Goal: Task Accomplishment & Management: Use online tool/utility

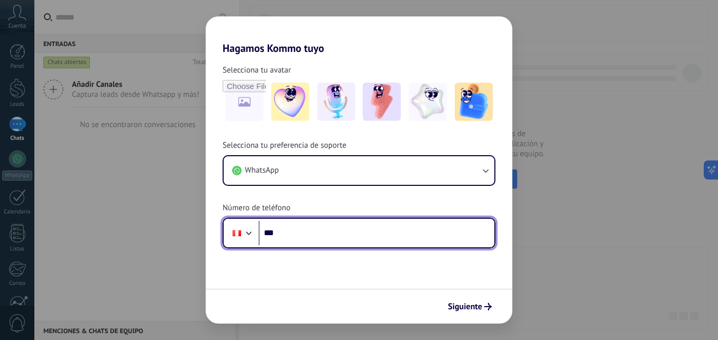
click at [319, 226] on input "***" at bounding box center [377, 233] width 236 height 24
type input "**********"
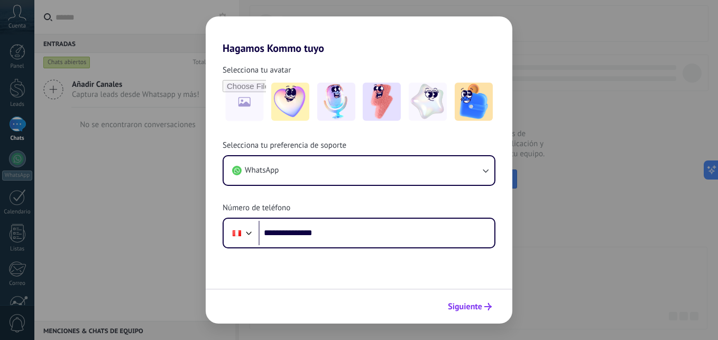
click at [461, 306] on span "Siguiente" at bounding box center [465, 306] width 34 height 7
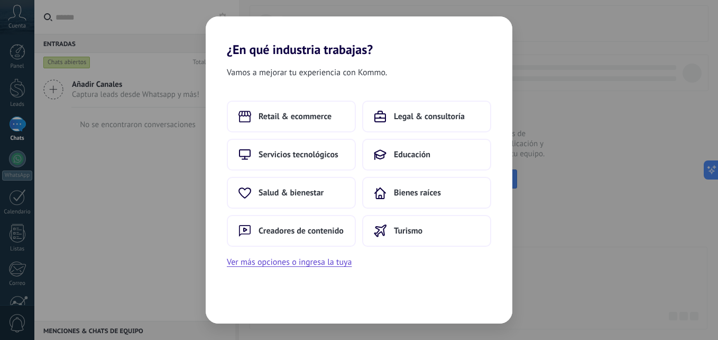
click at [555, 110] on div "¿En qué industria trabajas? Vamos a mejorar tu experiencia con Kommo. Retail & …" at bounding box center [359, 170] width 718 height 340
click at [397, 152] on span "Educación" at bounding box center [412, 154] width 36 height 11
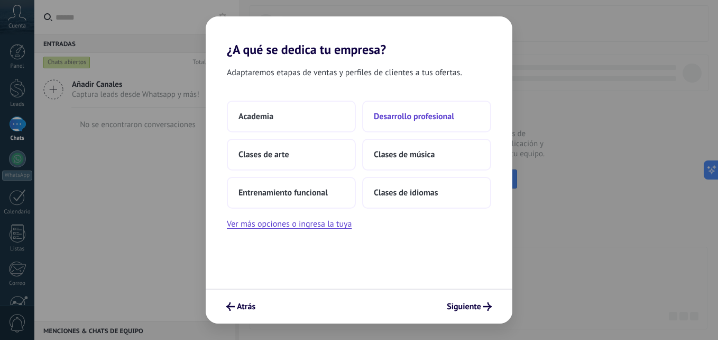
click at [418, 109] on button "Desarrollo profesional" at bounding box center [426, 116] width 129 height 32
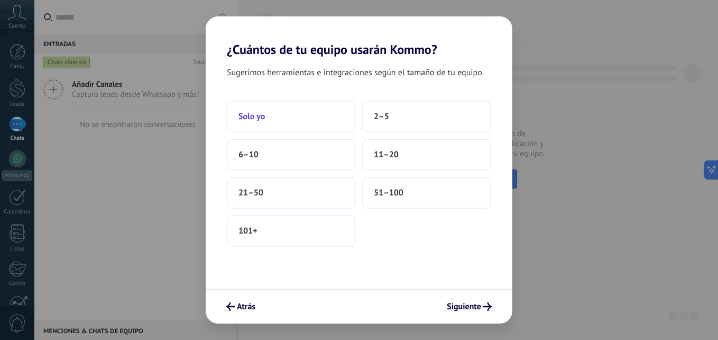
click at [300, 106] on button "Solo yo" at bounding box center [291, 116] width 129 height 32
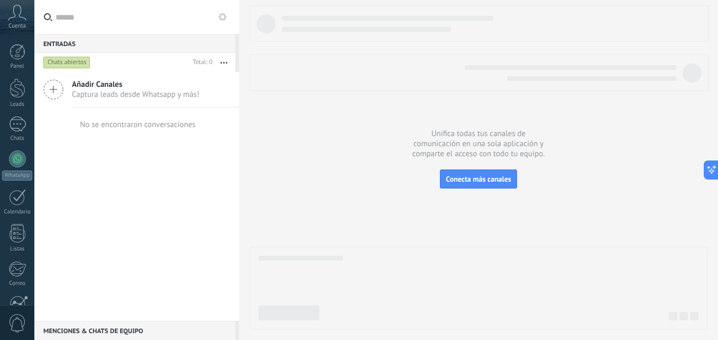
scroll to position [100, 0]
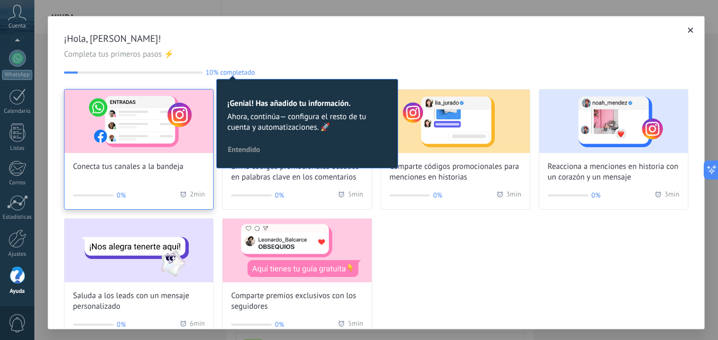
click at [154, 139] on img at bounding box center [139, 120] width 149 height 63
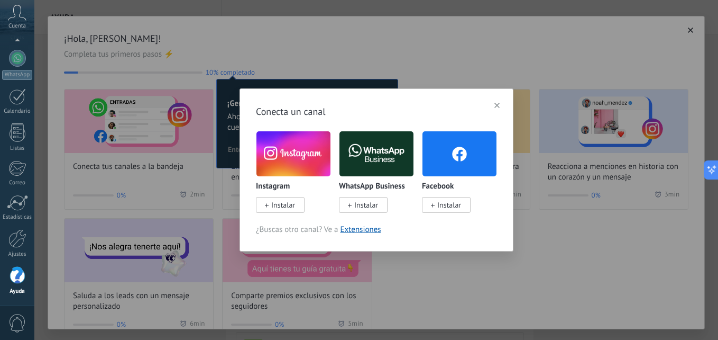
click at [282, 203] on span "Instalar" at bounding box center [283, 205] width 24 height 10
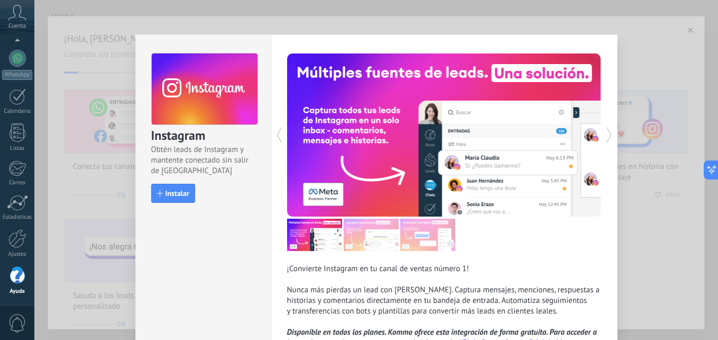
click at [535, 41] on div "¡Convierte Instagram en tu canal de ventas número 1! Nunca más pierdas un lead …" at bounding box center [444, 211] width 347 height 355
click at [172, 200] on button "Instalar" at bounding box center [173, 193] width 44 height 19
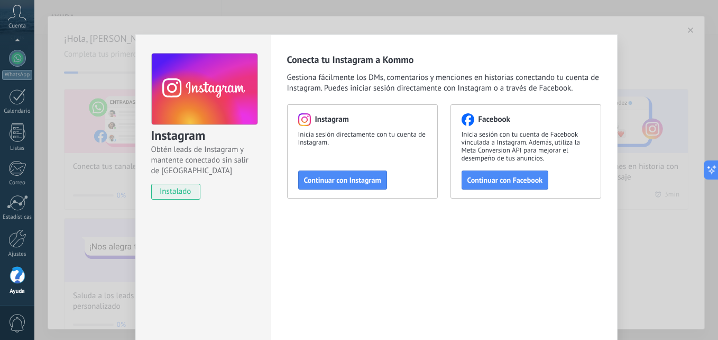
click at [496, 20] on div "Instagram Obtén leads de Instagram y mantente conectado sin salir de Kommo inst…" at bounding box center [376, 170] width 684 height 340
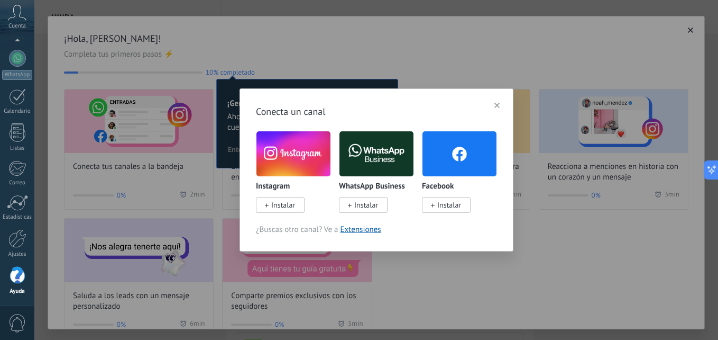
click at [135, 142] on div "Conecta un canal Instagram Instalar WhatsApp Business Instalar Facebook Instala…" at bounding box center [376, 170] width 684 height 340
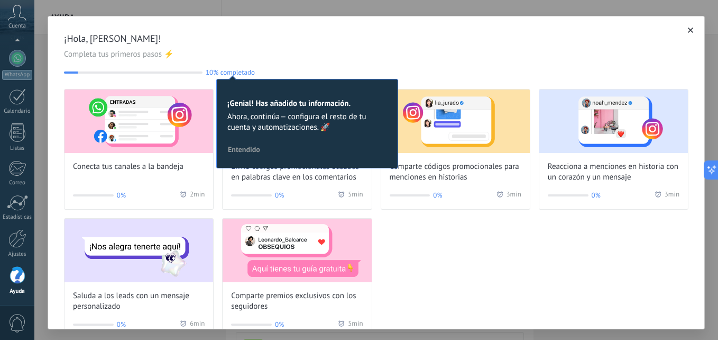
click at [160, 33] on span "¡Hola, [PERSON_NAME]!" at bounding box center [376, 38] width 625 height 13
click at [48, 140] on div "¡Hola, [PERSON_NAME]! Completa tus primeros pasos ⚡ 10% completado 10 ¡Genial! …" at bounding box center [376, 172] width 657 height 313
click at [685, 32] on button "button" at bounding box center [690, 30] width 11 height 11
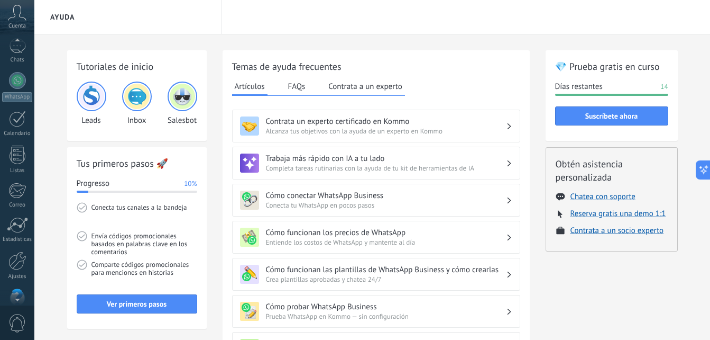
scroll to position [48, 0]
click at [14, 24] on span "Cuenta" at bounding box center [16, 26] width 17 height 7
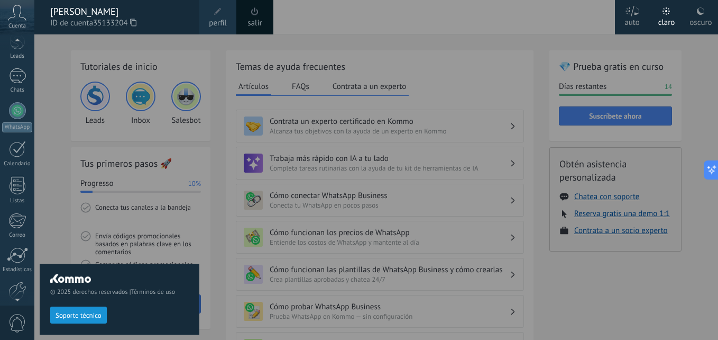
click at [243, 93] on div at bounding box center [393, 170] width 718 height 340
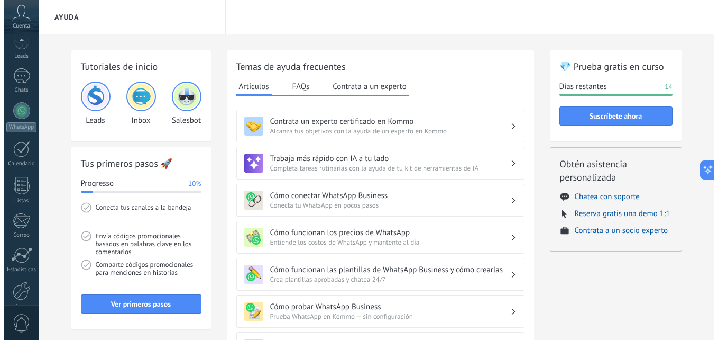
scroll to position [100, 0]
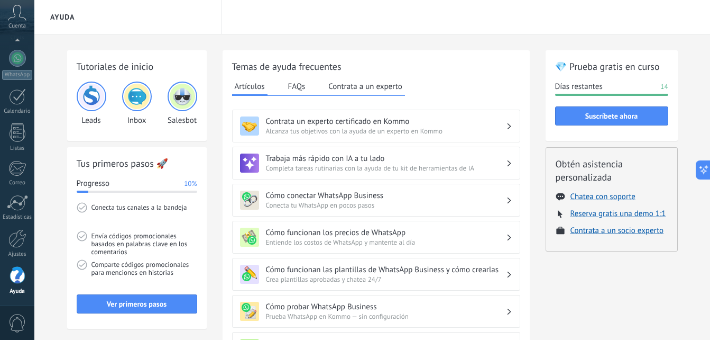
click at [139, 99] on img at bounding box center [136, 96] width 25 height 25
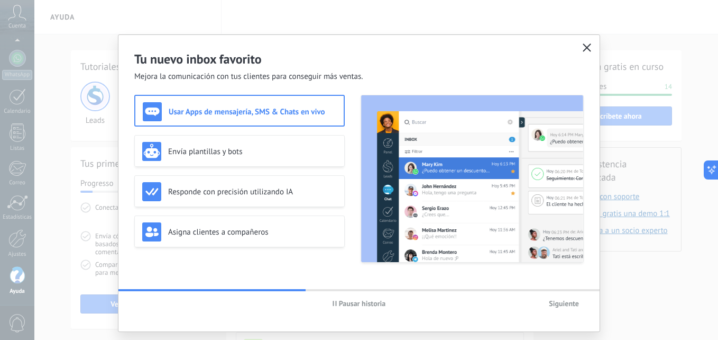
click at [268, 110] on h3 "Usar Apps de mensajería, SMS & Chats en vivo" at bounding box center [253, 112] width 168 height 10
click at [560, 300] on span "Siguiente" at bounding box center [564, 302] width 30 height 7
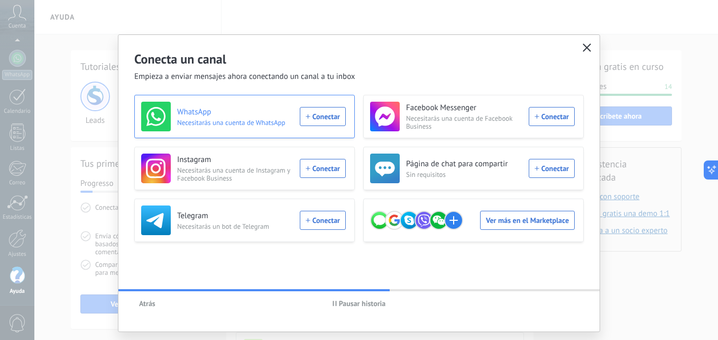
click at [326, 119] on div "WhatsApp Necesitarás una cuenta de WhatsApp Conectar" at bounding box center [243, 117] width 205 height 30
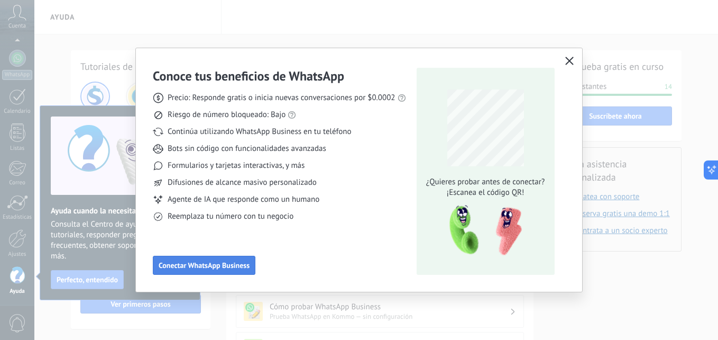
click at [215, 268] on span "Conectar WhatsApp Business" at bounding box center [204, 264] width 91 height 7
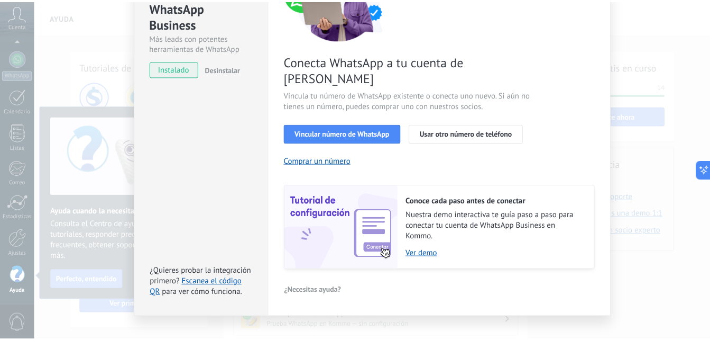
scroll to position [0, 0]
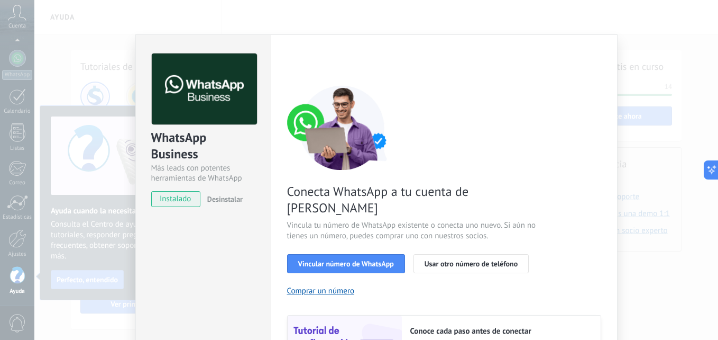
click at [650, 56] on div "WhatsApp Business Más leads con potentes herramientas de WhatsApp instalado Des…" at bounding box center [376, 170] width 684 height 340
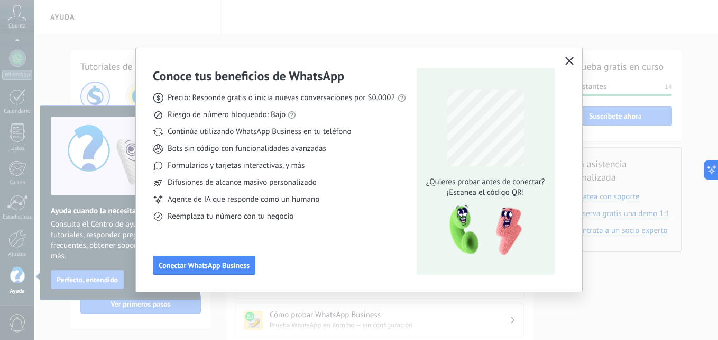
click at [568, 60] on use "button" at bounding box center [569, 61] width 8 height 8
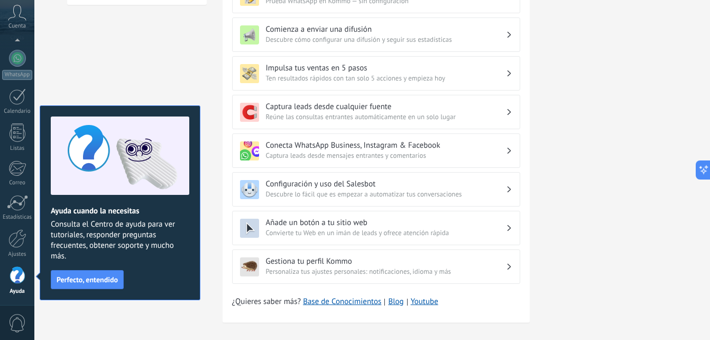
scroll to position [335, 0]
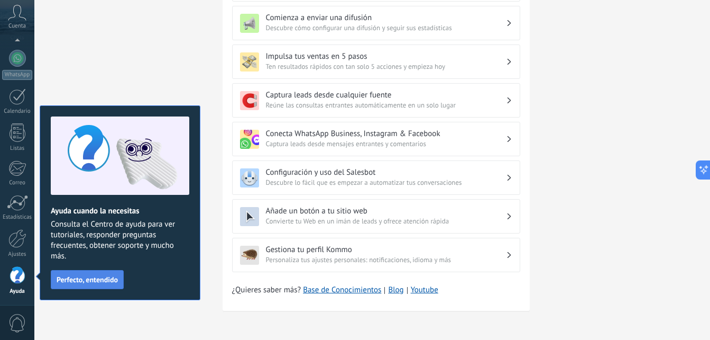
click at [102, 278] on span "Perfecto, entendido" at bounding box center [87, 279] width 61 height 7
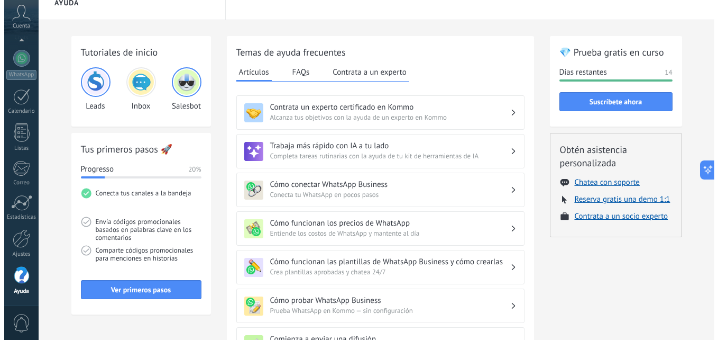
scroll to position [15, 0]
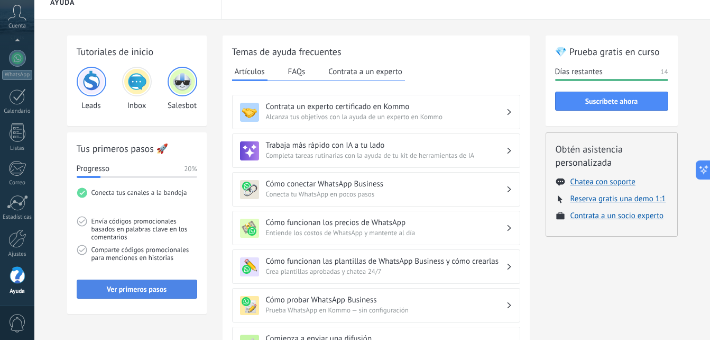
click at [112, 288] on span "Ver primeros pasos" at bounding box center [137, 288] width 60 height 7
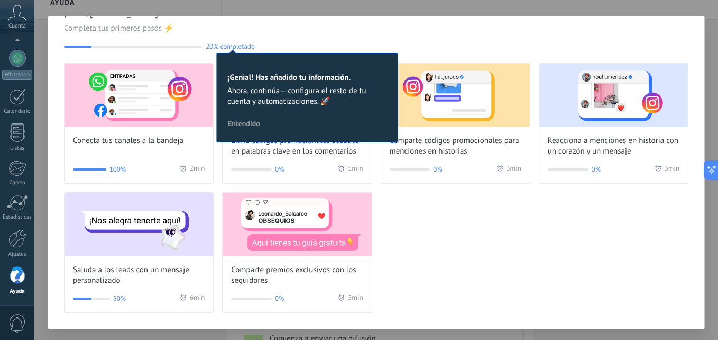
scroll to position [0, 0]
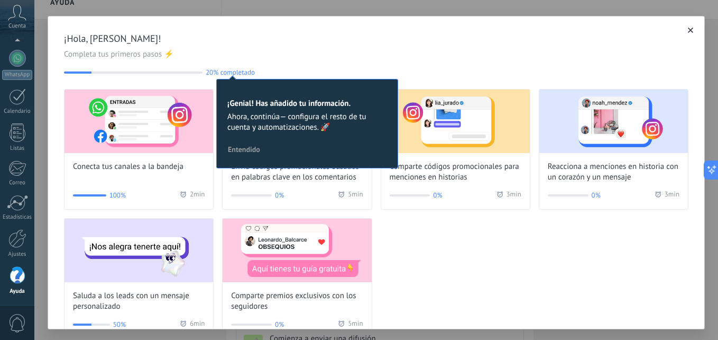
click at [247, 107] on h2 "¡Genial! Has añadido tu información." at bounding box center [307, 103] width 160 height 10
click at [245, 146] on span "Entendido" at bounding box center [244, 148] width 32 height 7
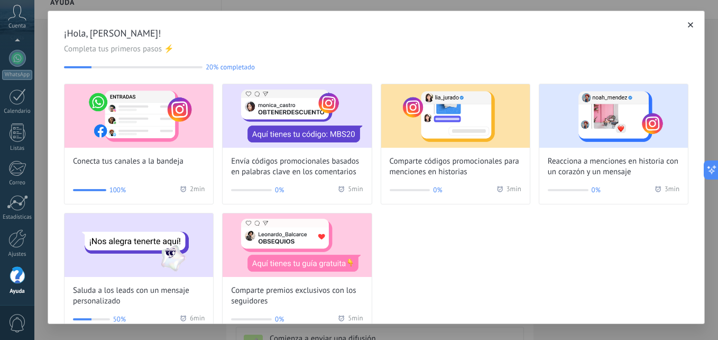
click at [688, 24] on icon "button" at bounding box center [690, 24] width 5 height 5
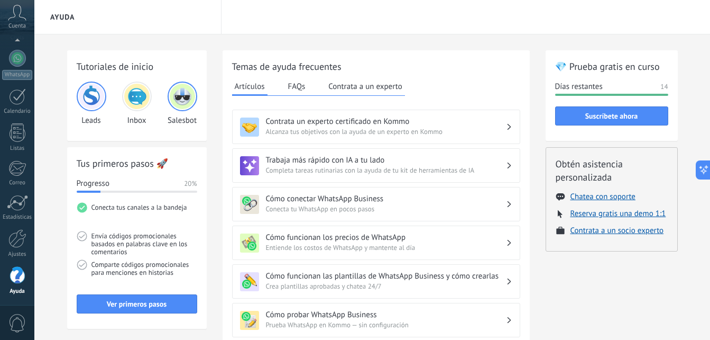
click at [183, 93] on img at bounding box center [182, 96] width 25 height 25
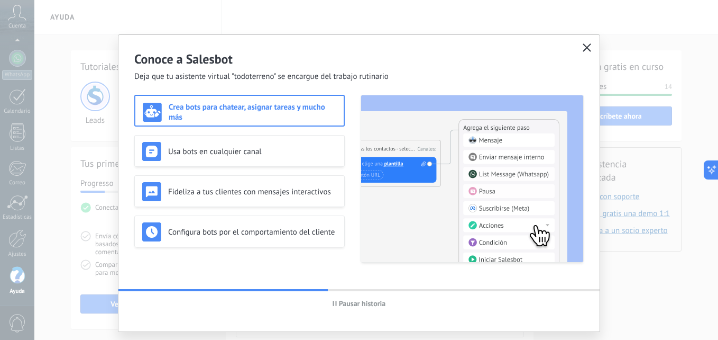
click at [275, 114] on h3 "Crea bots para chatear, asignar tareas y mucho más" at bounding box center [253, 112] width 168 height 20
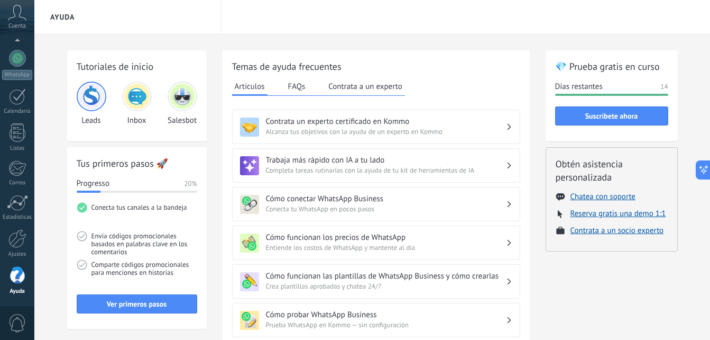
click at [185, 103] on img at bounding box center [182, 96] width 25 height 25
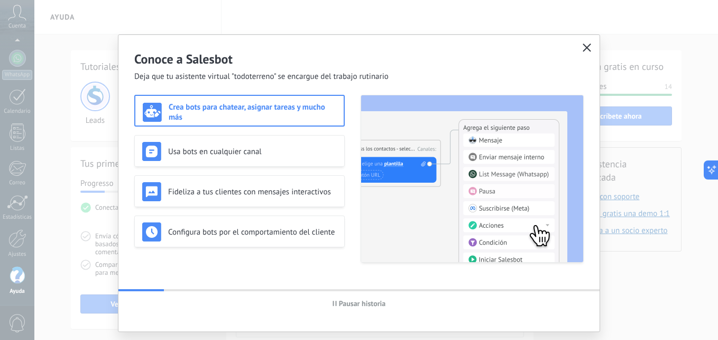
click at [197, 106] on h3 "Crea bots para chatear, asignar tareas y mucho más" at bounding box center [253, 112] width 168 height 20
click at [335, 299] on button "Pausar historia" at bounding box center [359, 303] width 63 height 16
click at [419, 161] on img at bounding box center [472, 178] width 222 height 167
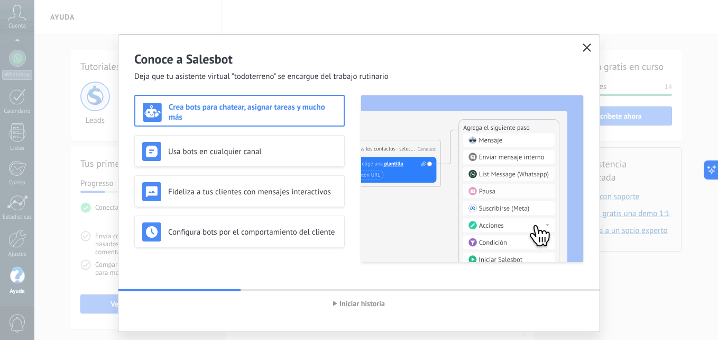
click at [279, 116] on h3 "Crea bots para chatear, asignar tareas y mucho más" at bounding box center [253, 112] width 168 height 20
click at [228, 159] on div "Usa bots en cualquier canal" at bounding box center [239, 151] width 195 height 19
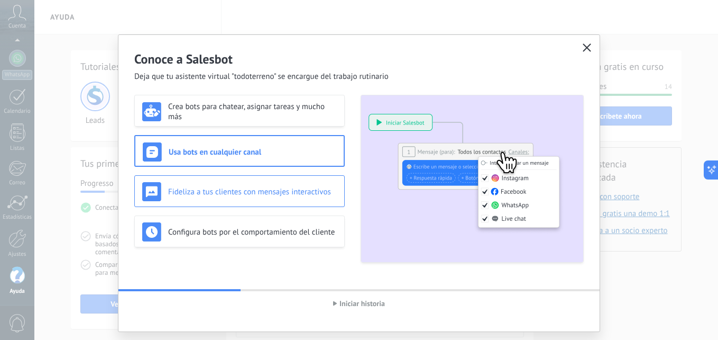
click at [225, 197] on div "Fideliza a tus clientes con mensajes interactivos" at bounding box center [239, 191] width 195 height 19
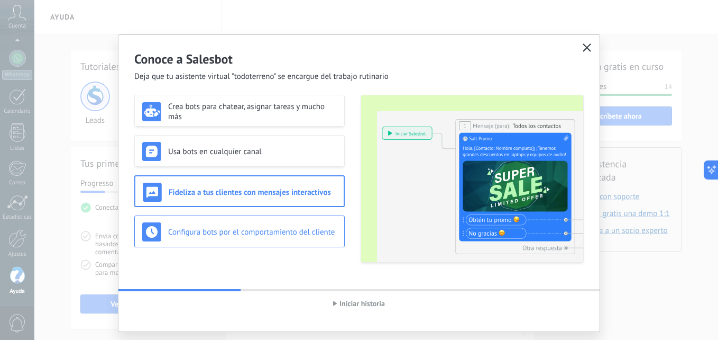
click at [227, 235] on h3 "Configura bots por el comportamiento del cliente" at bounding box center [252, 232] width 169 height 10
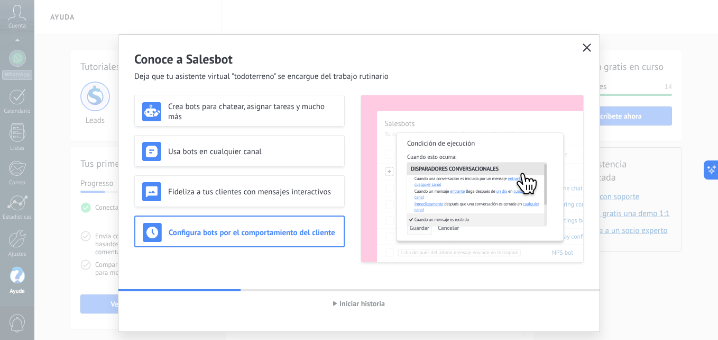
click at [251, 172] on div "Crea bots para chatear, asignar tareas y mucho más Usa bots en cualquier canal …" at bounding box center [239, 179] width 211 height 168
click at [247, 185] on div "Fideliza a tus clientes con mensajes interactivos" at bounding box center [239, 191] width 195 height 19
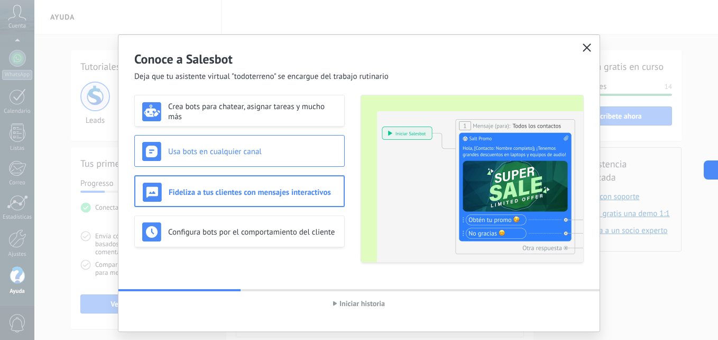
click at [258, 160] on div "Usa bots en cualquier canal" at bounding box center [239, 151] width 195 height 19
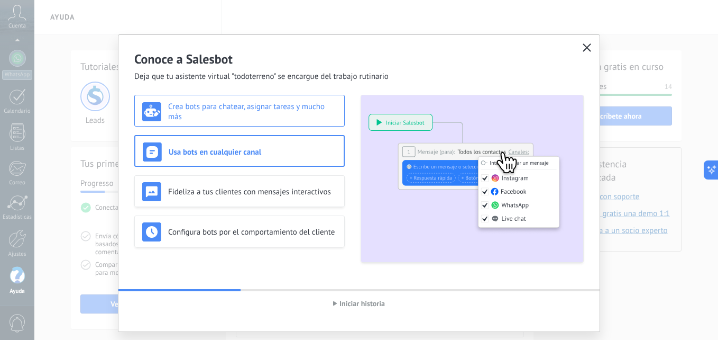
click at [257, 121] on h3 "Crea bots para chatear, asignar tareas y mucho más" at bounding box center [252, 112] width 169 height 20
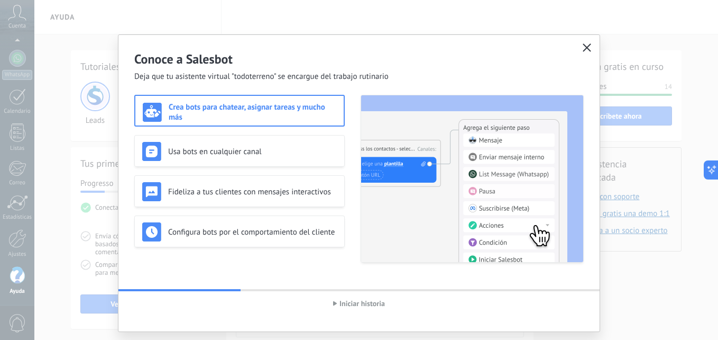
click at [580, 46] on button "button" at bounding box center [587, 48] width 14 height 15
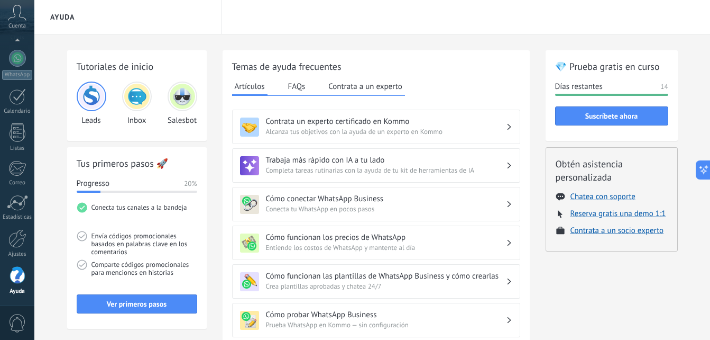
click at [145, 106] on div at bounding box center [137, 96] width 30 height 30
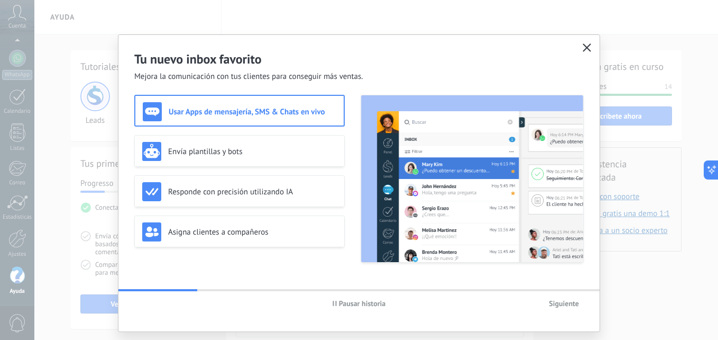
click at [583, 46] on icon "button" at bounding box center [587, 47] width 8 height 8
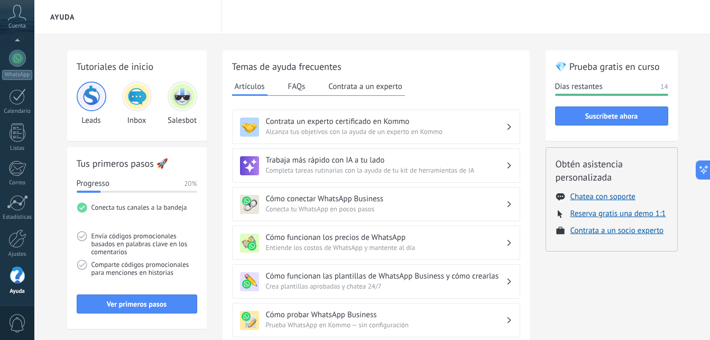
click at [90, 97] on img at bounding box center [91, 96] width 25 height 25
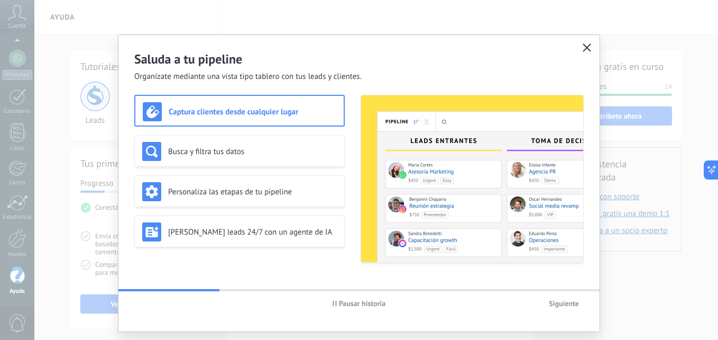
click at [583, 45] on icon "button" at bounding box center [587, 47] width 8 height 8
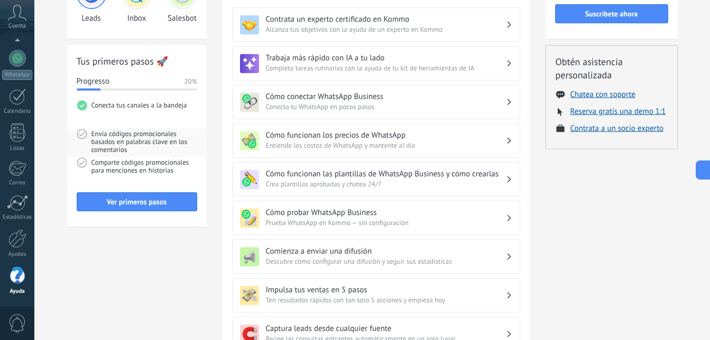
scroll to position [103, 0]
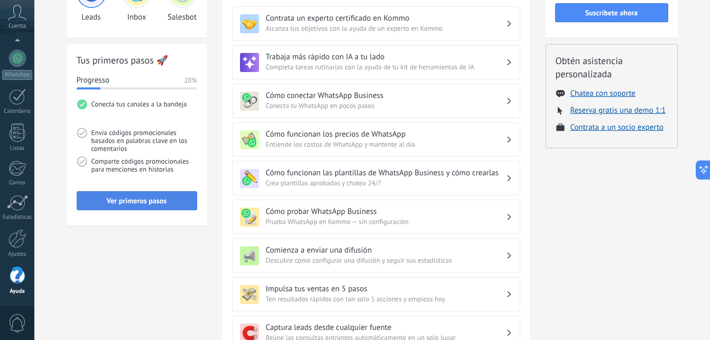
click at [160, 208] on button "Ver primeros pasos" at bounding box center [137, 200] width 121 height 19
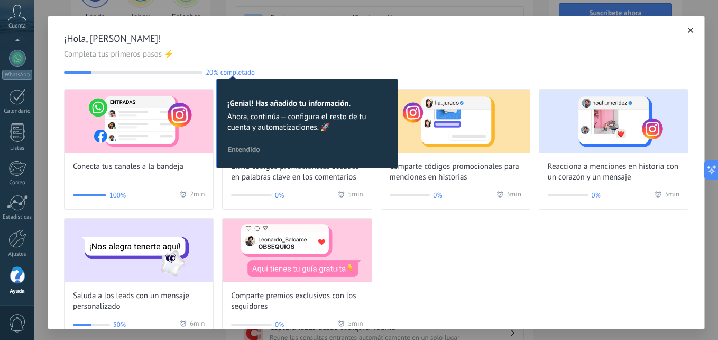
click at [246, 146] on span "Entendido" at bounding box center [244, 148] width 32 height 7
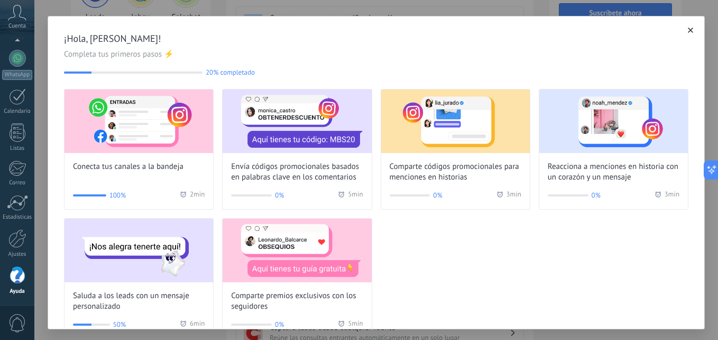
click at [685, 31] on button "button" at bounding box center [690, 30] width 11 height 11
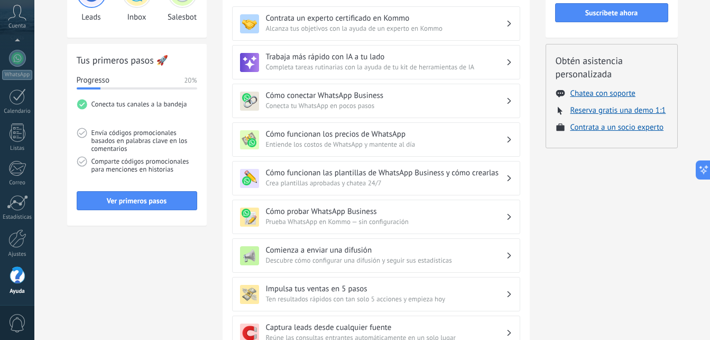
scroll to position [0, 0]
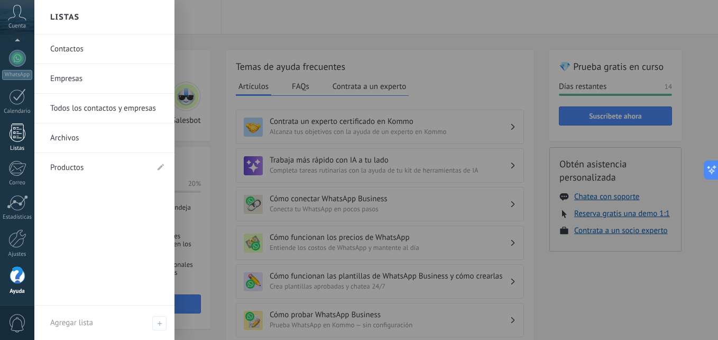
click at [14, 140] on div at bounding box center [18, 132] width 16 height 19
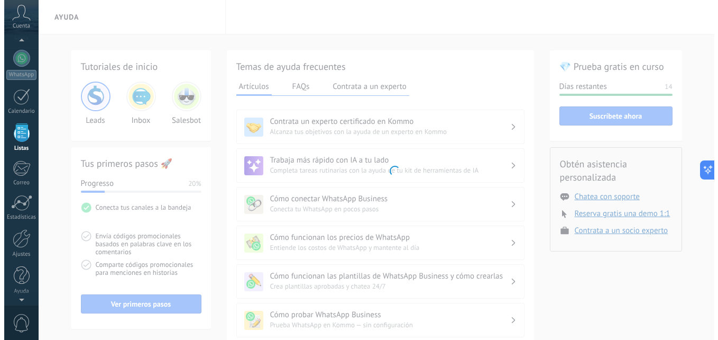
scroll to position [66, 0]
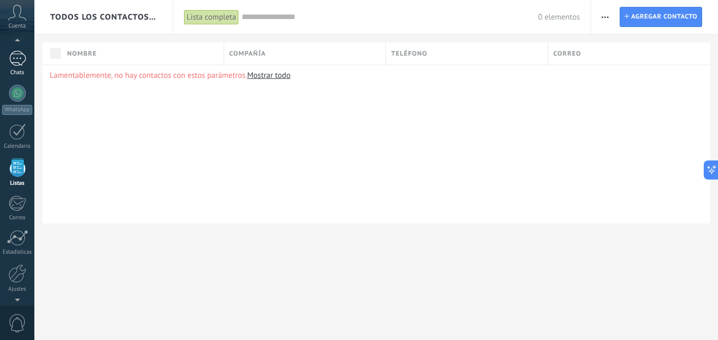
click at [21, 62] on div at bounding box center [17, 58] width 17 height 15
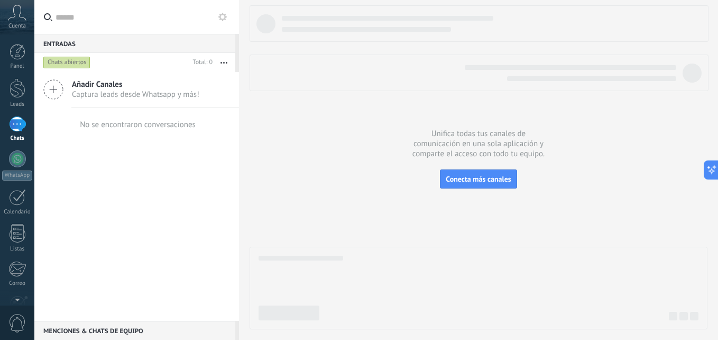
click at [52, 96] on icon at bounding box center [53, 89] width 20 height 20
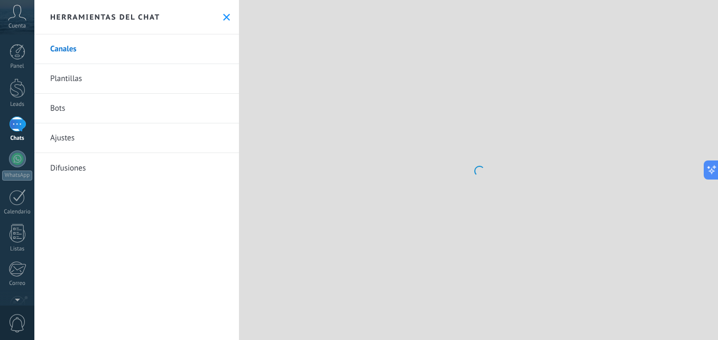
click at [95, 91] on link "Plantillas" at bounding box center [136, 79] width 205 height 30
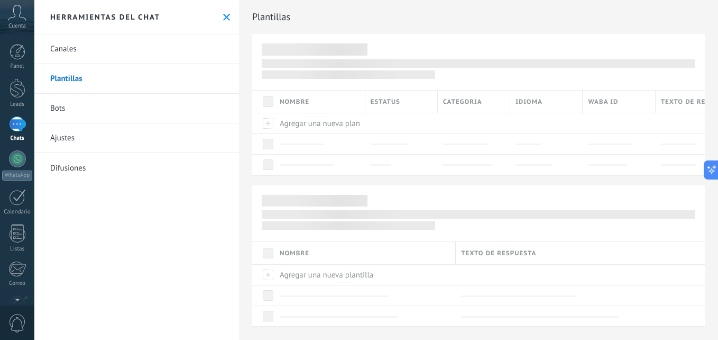
click at [125, 50] on link "Canales" at bounding box center [136, 49] width 205 height 30
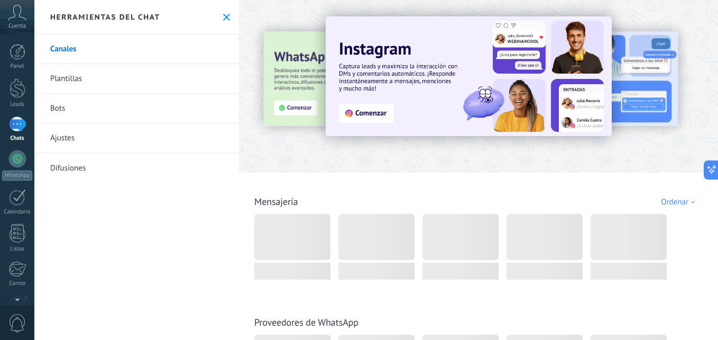
click at [113, 118] on link "Bots" at bounding box center [136, 109] width 205 height 30
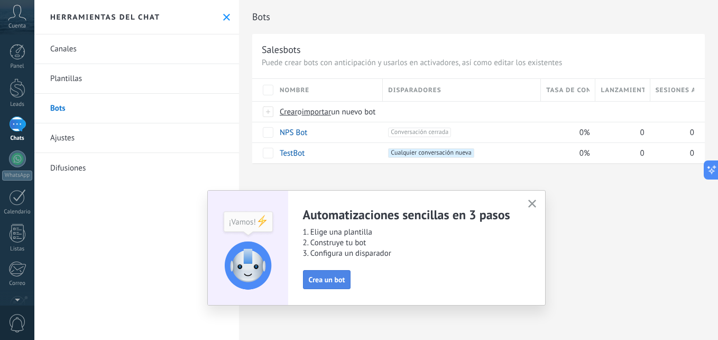
click at [328, 281] on span "Crea un bot" at bounding box center [327, 279] width 36 height 7
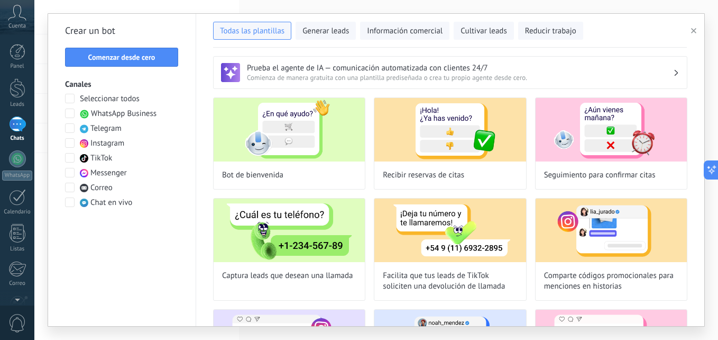
click at [70, 172] on span at bounding box center [70, 173] width 10 height 10
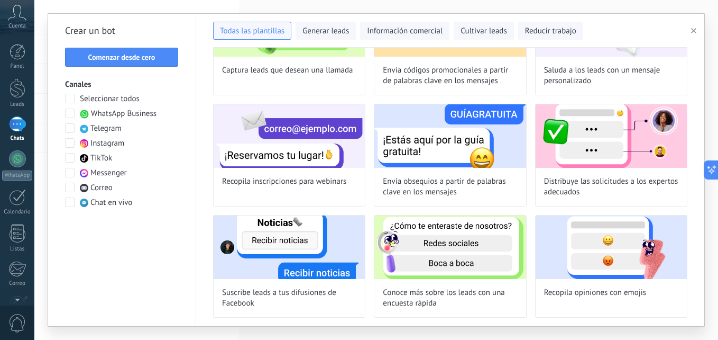
scroll to position [206, 0]
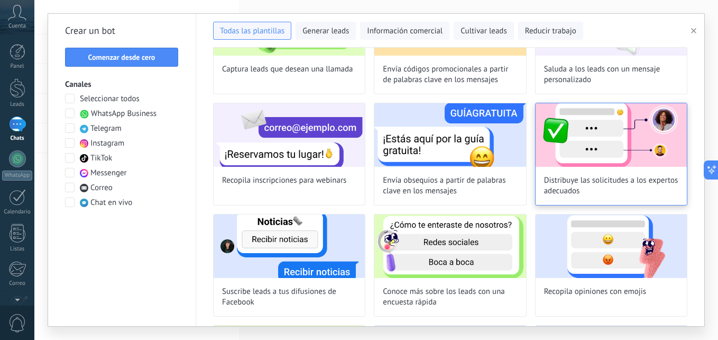
click at [600, 141] on img at bounding box center [611, 134] width 151 height 63
type input "**********"
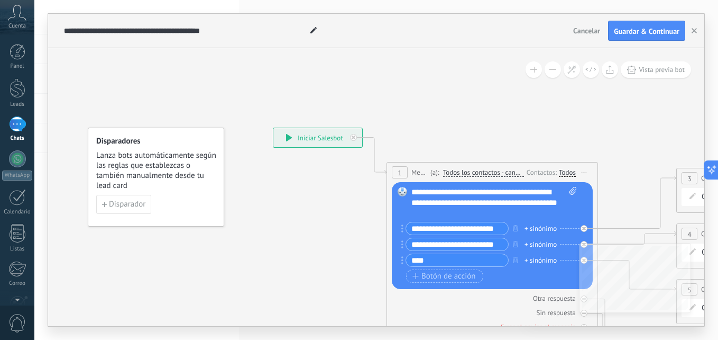
click at [474, 209] on div "**********" at bounding box center [494, 203] width 166 height 32
click at [475, 211] on div "**********" at bounding box center [494, 203] width 166 height 32
drag, startPoint x: 458, startPoint y: 203, endPoint x: 438, endPoint y: 213, distance: 22.7
click at [438, 213] on div "**********" at bounding box center [494, 203] width 166 height 32
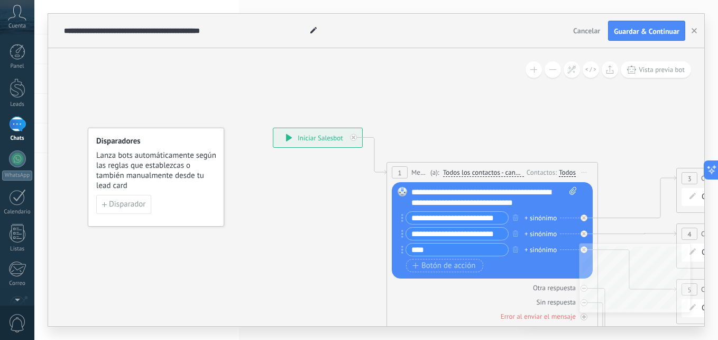
click at [328, 140] on div "**********" at bounding box center [317, 137] width 89 height 19
click at [277, 142] on div "**********" at bounding box center [317, 137] width 89 height 19
click at [116, 208] on span "Disparador" at bounding box center [127, 203] width 36 height 7
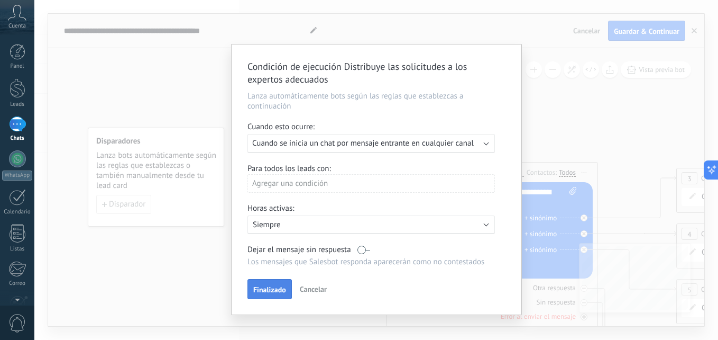
click at [269, 290] on span "Finalizado" at bounding box center [269, 289] width 33 height 7
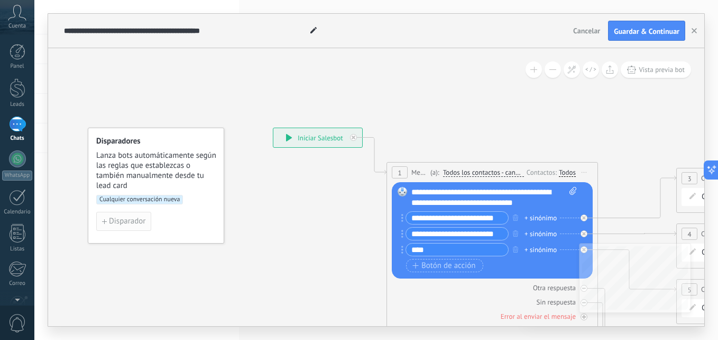
click at [125, 223] on span "Disparador" at bounding box center [127, 220] width 36 height 7
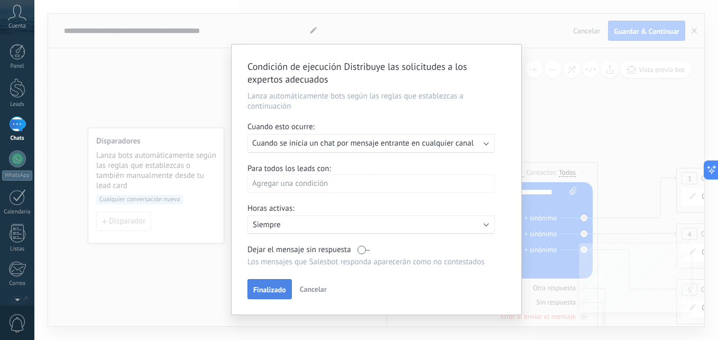
click at [277, 286] on span "Finalizado" at bounding box center [269, 289] width 33 height 7
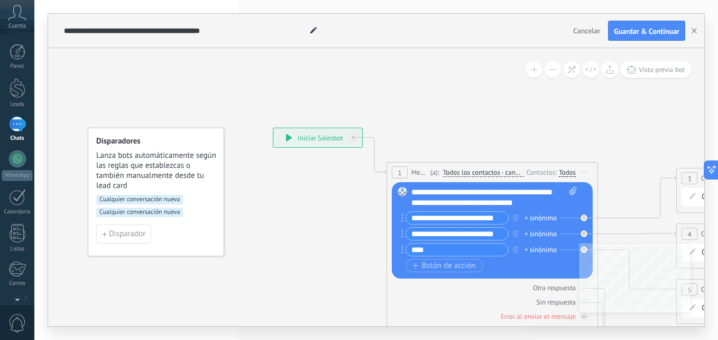
click at [499, 292] on div "Otra respuesta Sin respuesta Error al enviar el mensaje" at bounding box center [492, 299] width 201 height 43
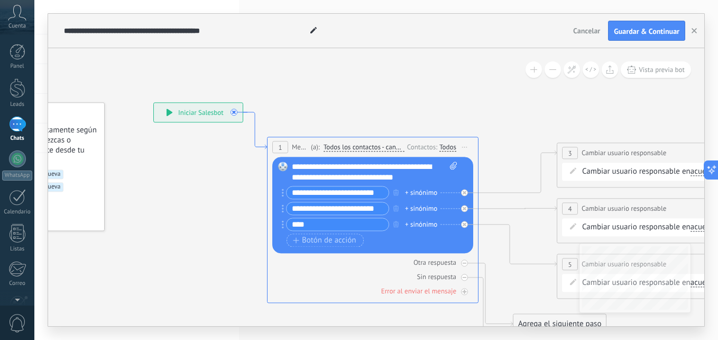
drag, startPoint x: 385, startPoint y: 169, endPoint x: 231, endPoint y: 153, distance: 154.7
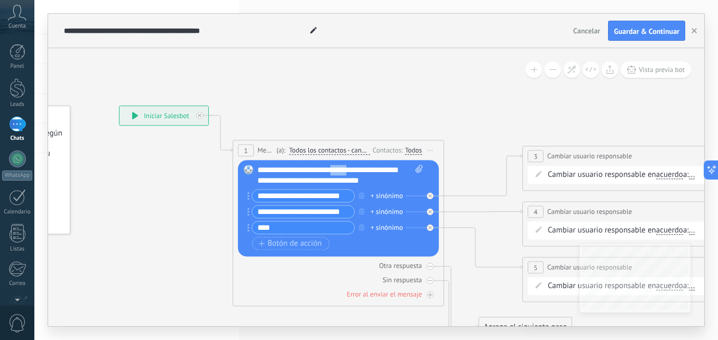
drag, startPoint x: 341, startPoint y: 165, endPoint x: 359, endPoint y: 112, distance: 56.2
click at [119, 105] on div "**********" at bounding box center [119, 105] width 0 height 0
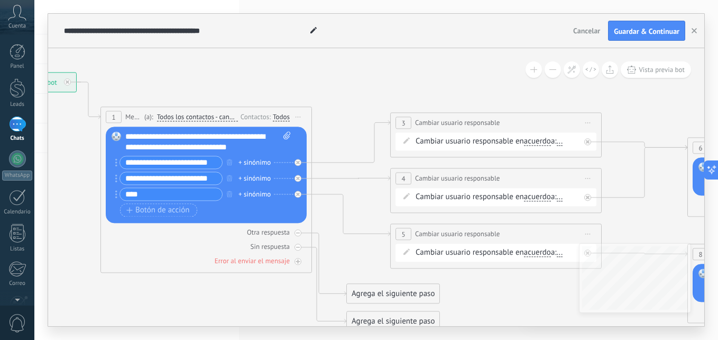
drag, startPoint x: 359, startPoint y: 112, endPoint x: 225, endPoint y: 77, distance: 138.2
click at [225, 77] on icon at bounding box center [572, 201] width 1701 height 788
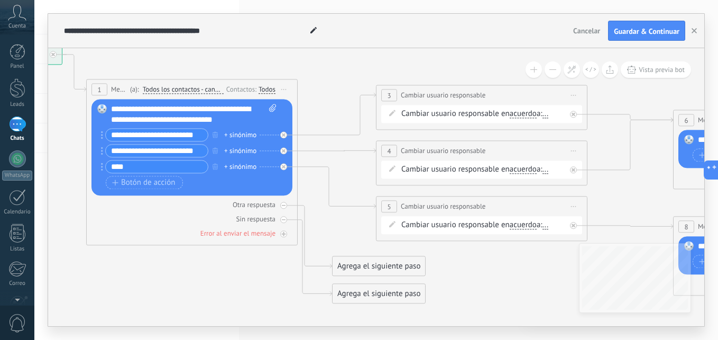
drag, startPoint x: 360, startPoint y: 252, endPoint x: 344, endPoint y: 225, distance: 31.8
click at [344, 225] on icon at bounding box center [558, 174] width 1701 height 788
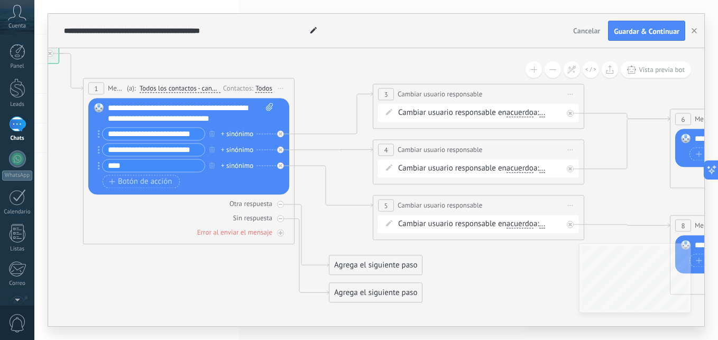
click at [179, 150] on input "**********" at bounding box center [154, 149] width 102 height 12
click at [183, 134] on input "**********" at bounding box center [154, 133] width 102 height 12
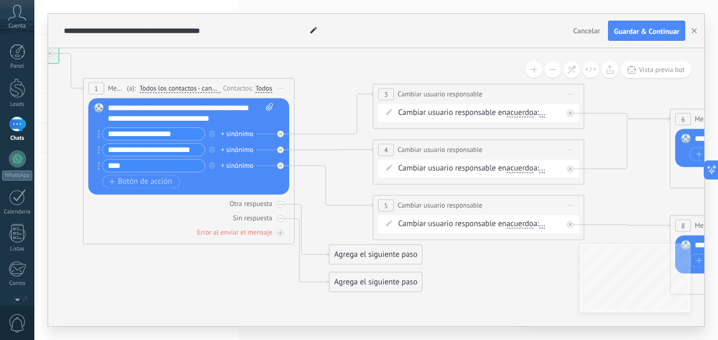
type input "**********"
click at [594, 31] on span "Cancelar" at bounding box center [586, 31] width 27 height 10
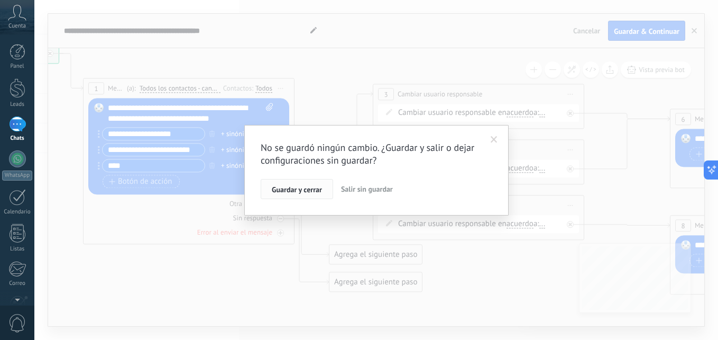
click at [307, 187] on span "Guardar y cerrar" at bounding box center [297, 189] width 50 height 7
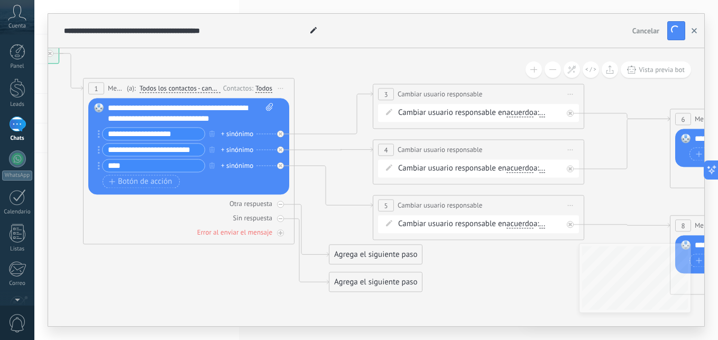
click at [690, 30] on button "button" at bounding box center [695, 30] width 16 height 19
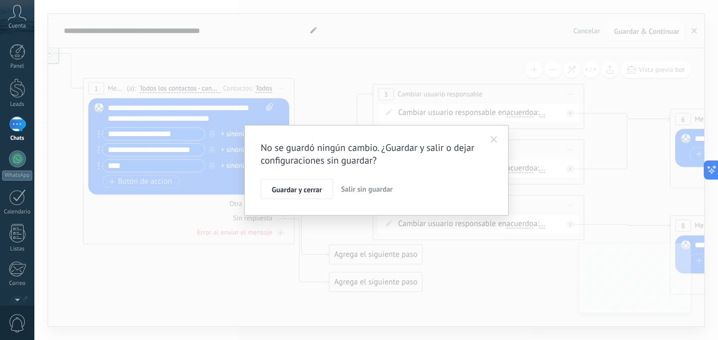
click at [351, 191] on span "Salir sin guardar" at bounding box center [367, 189] width 52 height 10
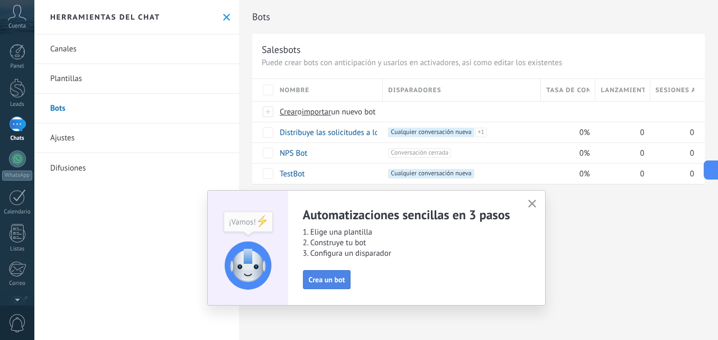
click at [333, 281] on span "Crea un bot" at bounding box center [327, 279] width 36 height 7
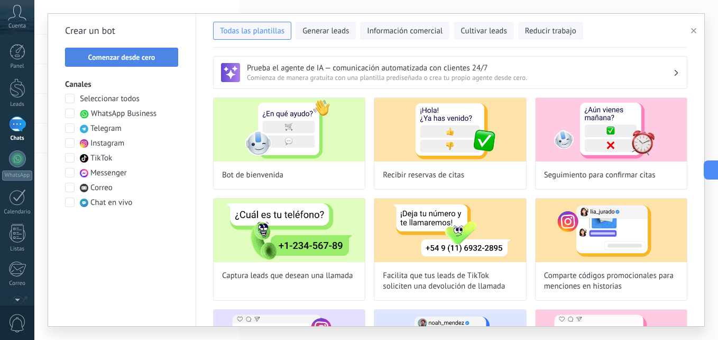
click at [139, 57] on span "Comenzar desde cero" at bounding box center [121, 56] width 67 height 7
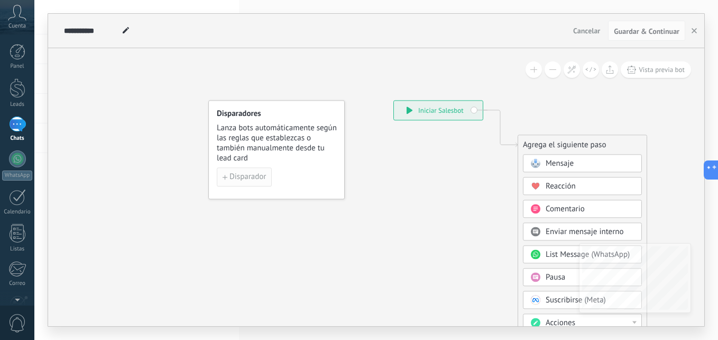
click at [249, 177] on span "Disparador" at bounding box center [248, 176] width 36 height 7
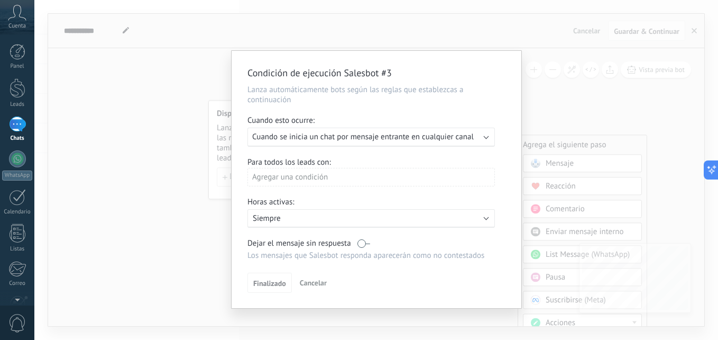
click at [305, 133] on span "Cuando se inicia un chat por mensaje entrante en cualquier canal" at bounding box center [363, 137] width 222 height 10
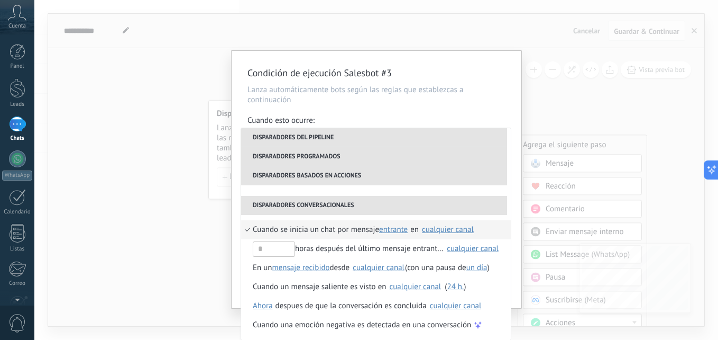
scroll to position [1, 0]
click at [172, 82] on div "Condición de ejecución Salesbot #3 Lanza automáticamente bots según las reglas …" at bounding box center [376, 170] width 684 height 340
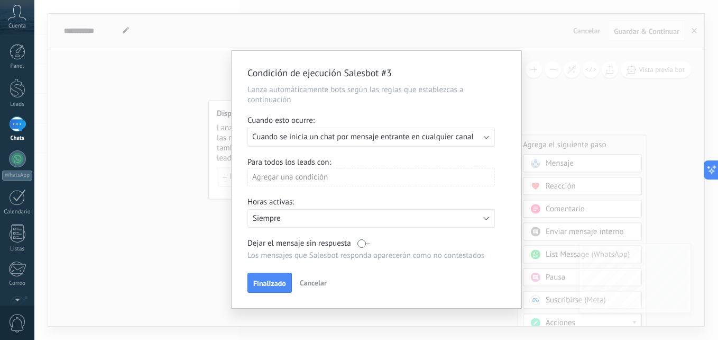
scroll to position [0, 0]
click at [640, 54] on div "Condición de ejecución Salesbot #3 Lanza automáticamente bots según las reglas …" at bounding box center [376, 170] width 684 height 340
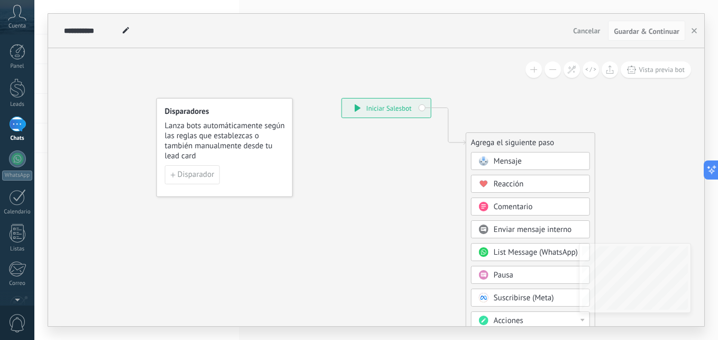
click at [361, 101] on div "**********" at bounding box center [386, 107] width 89 height 19
click at [359, 104] on div "**********" at bounding box center [386, 107] width 89 height 19
click at [209, 169] on button "Disparador" at bounding box center [192, 174] width 55 height 19
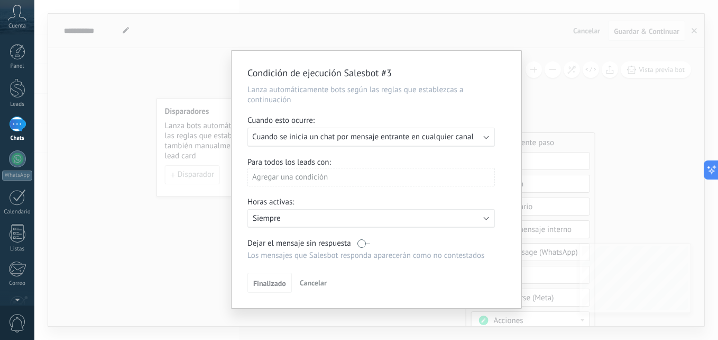
click at [341, 137] on span "Cuando se inicia un chat por mensaje entrante en cualquier canal" at bounding box center [363, 137] width 222 height 10
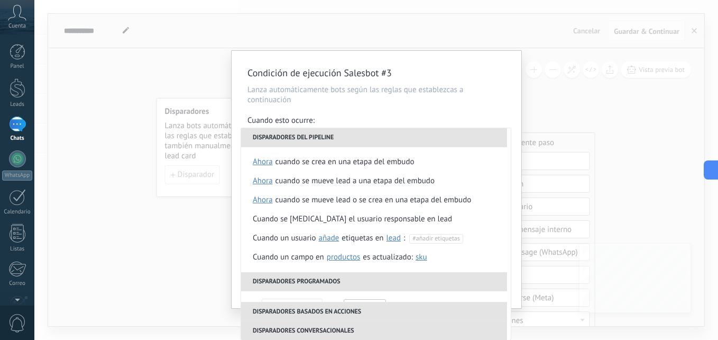
click at [375, 106] on div "Condición de ejecución Salesbot #3 Lanza automáticamente bots según las reglas …" at bounding box center [377, 179] width 290 height 257
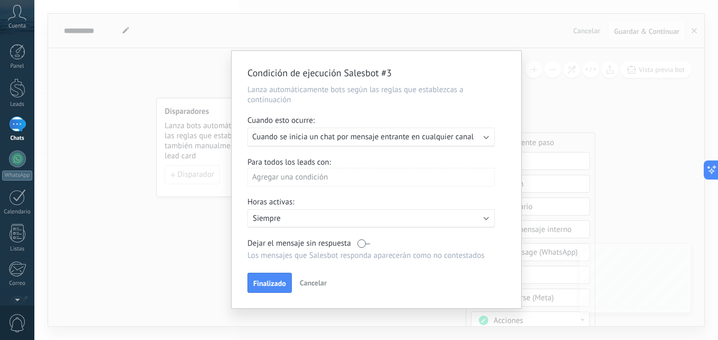
click at [305, 179] on div "Agregar una condición" at bounding box center [372, 177] width 248 height 19
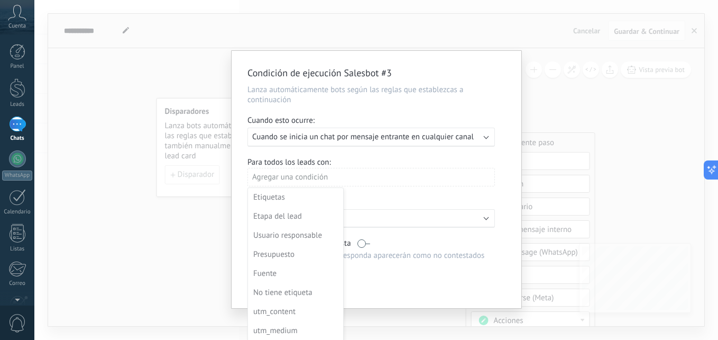
click at [402, 148] on div at bounding box center [377, 179] width 290 height 257
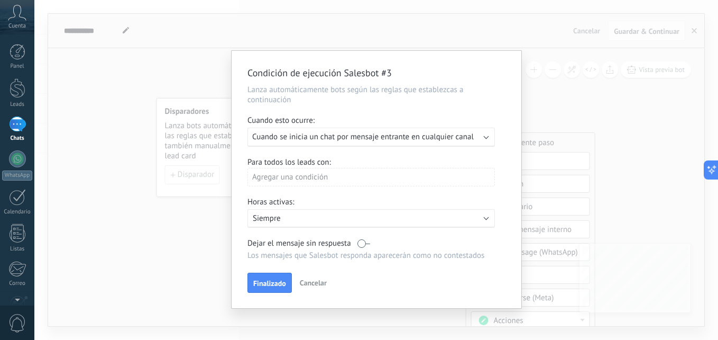
click at [293, 219] on p "Siempre" at bounding box center [345, 218] width 185 height 10
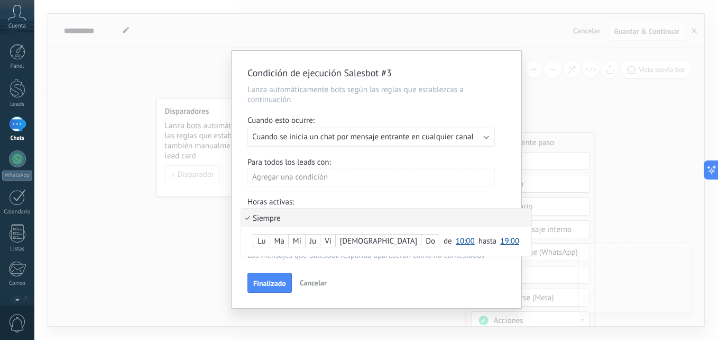
click at [369, 167] on div at bounding box center [377, 179] width 290 height 257
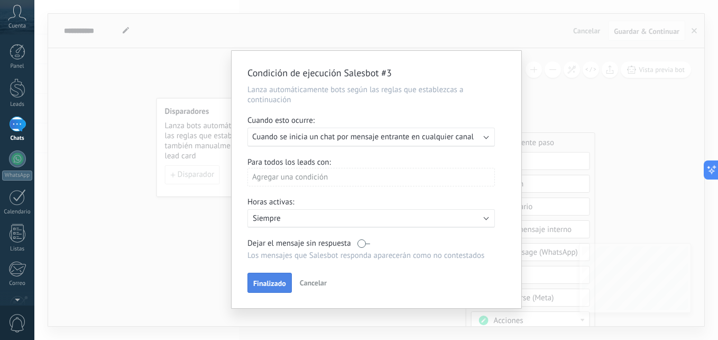
click at [279, 286] on span "Finalizado" at bounding box center [269, 282] width 33 height 7
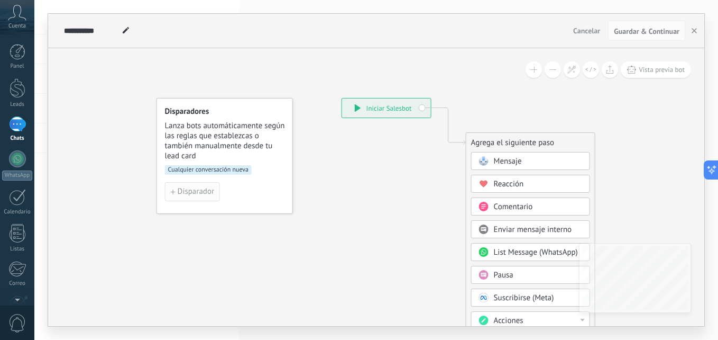
click at [204, 192] on span "Disparador" at bounding box center [196, 191] width 36 height 7
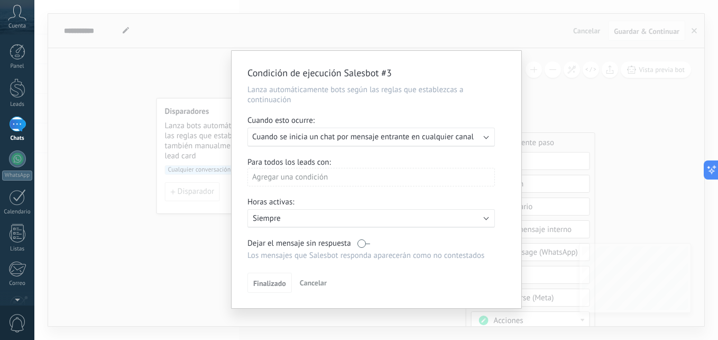
click at [321, 136] on span "Cuando se inicia un chat por mensaje entrante en cualquier canal" at bounding box center [363, 137] width 222 height 10
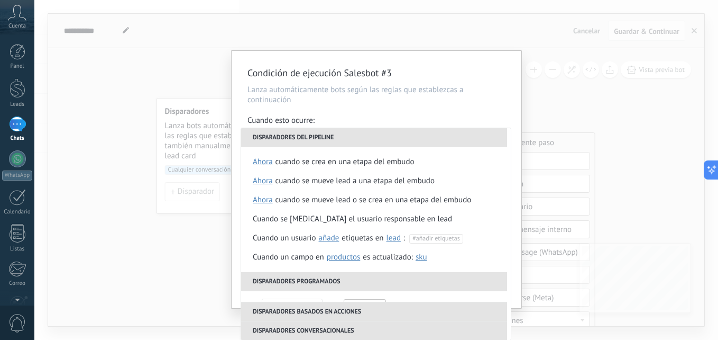
click at [232, 268] on div "Condición de ejecución Salesbot #3 Lanza automáticamente bots según las reglas …" at bounding box center [377, 179] width 290 height 257
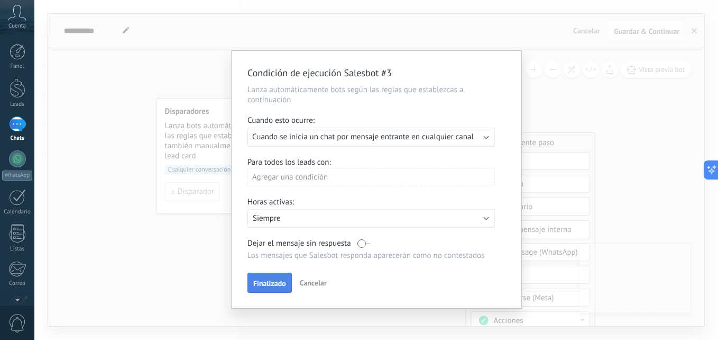
click at [276, 286] on span "Finalizado" at bounding box center [269, 282] width 33 height 7
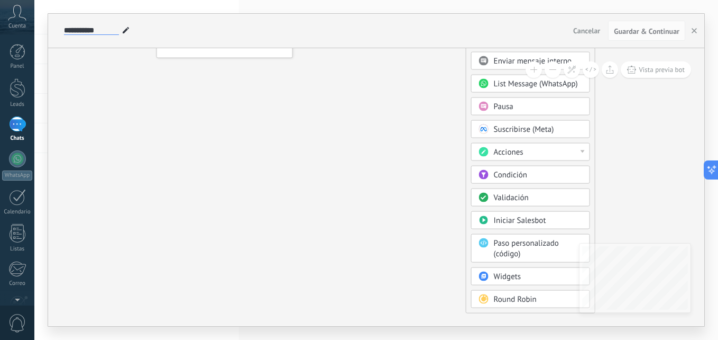
click at [116, 34] on input "**********" at bounding box center [91, 30] width 55 height 8
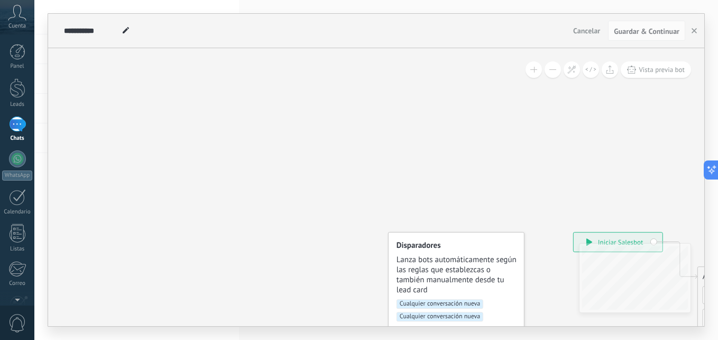
click at [21, 15] on icon at bounding box center [17, 13] width 19 height 16
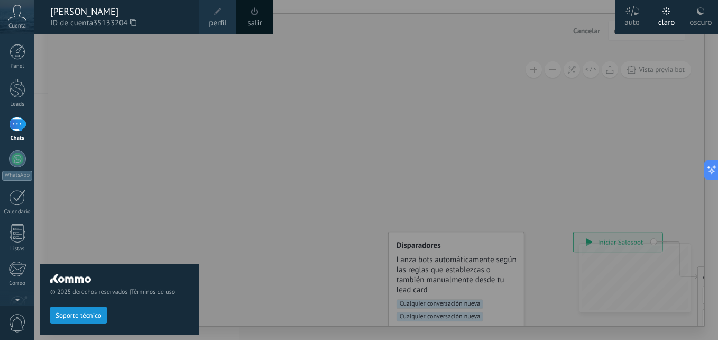
click at [260, 18] on link "salir" at bounding box center [255, 23] width 14 height 12
